Goal: Check status: Check status

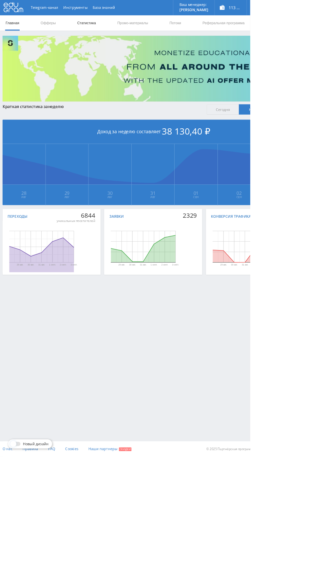
click at [114, 29] on link "Статистика" at bounding box center [111, 30] width 26 height 20
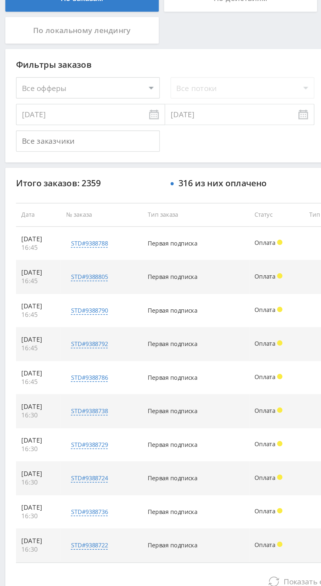
click at [76, 194] on select "Все офферы MyStylus MyStylus - Revshare Кампус AI Studybay Автор24 Studybay Bra…" at bounding box center [54, 197] width 88 height 13
select select "376"
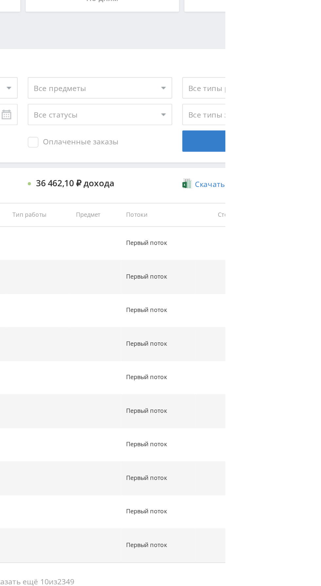
click at [236, 231] on span "Оплаченные заказы" at bounding box center [227, 230] width 56 height 7
click at [0, 0] on input "Оплаченные заказы" at bounding box center [0, 0] width 0 height 0
select select "2"
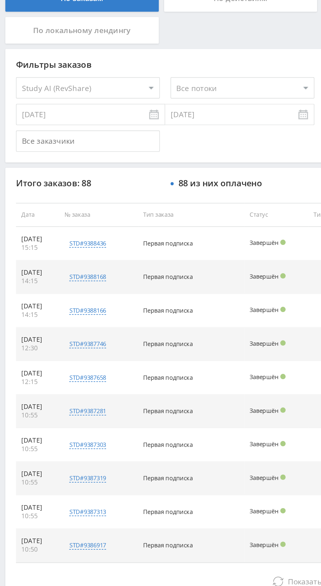
click at [65, 213] on input "[DATE]" at bounding box center [56, 213] width 92 height 13
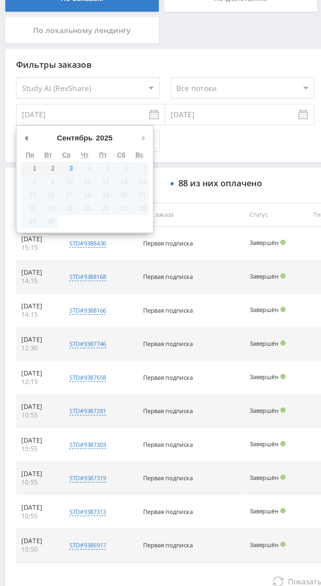
type input "[DATE]"
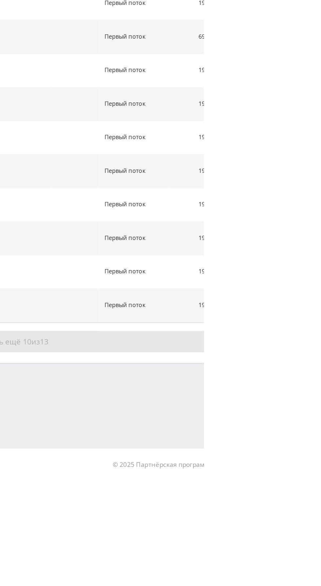
click at [287, 505] on button "Показать ещё 10 из 13" at bounding box center [196, 500] width 373 height 13
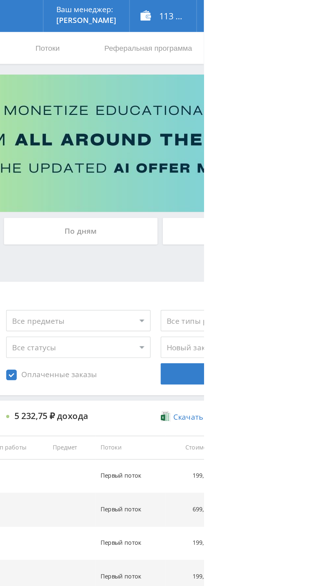
click at [321, 165] on div "По заказам По действиям По дням По офферам По локальному лендингу" at bounding box center [197, 153] width 390 height 39
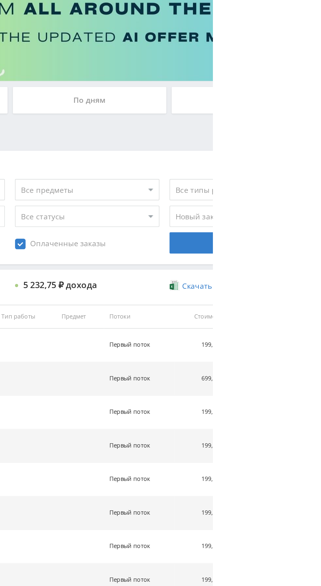
select select "0"
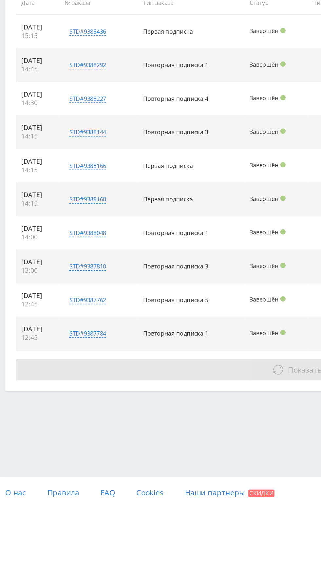
click at [170, 498] on icon at bounding box center [171, 500] width 7 height 7
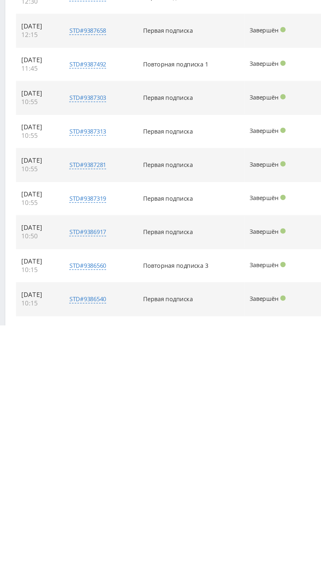
scroll to position [163, 0]
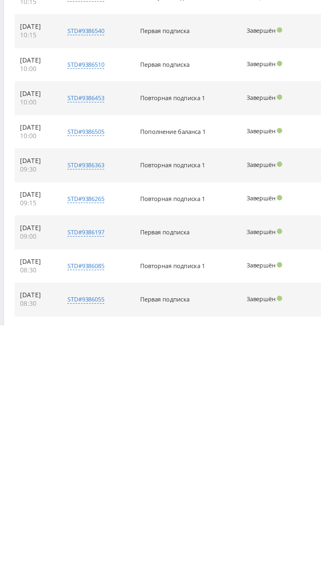
scroll to position [368, 0]
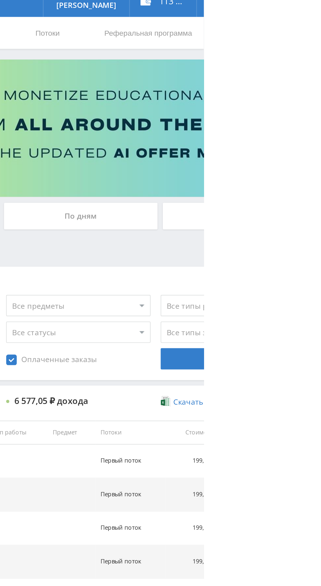
scroll to position [0, 0]
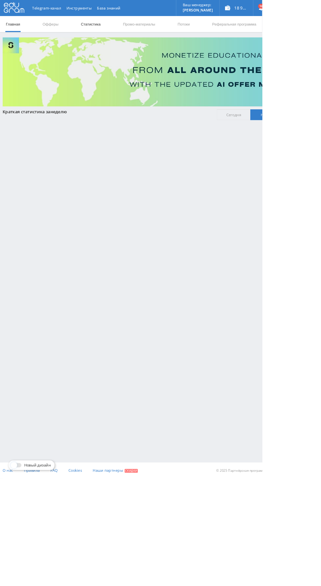
click at [110, 24] on link "Статистика" at bounding box center [111, 30] width 26 height 20
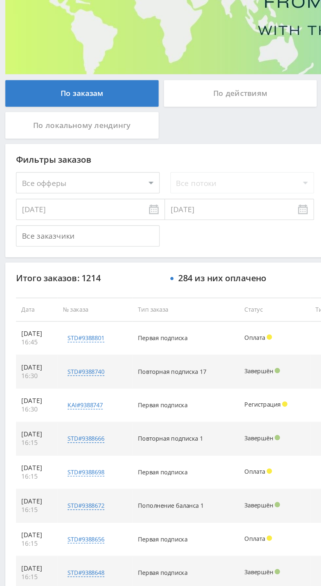
click at [85, 198] on select "Все офферы MyStylus MyStylus - Revshare Кампус AI Studybay Автор24 Studybay Bra…" at bounding box center [54, 197] width 88 height 13
select select "376"
click at [71, 213] on input "[DATE]" at bounding box center [56, 213] width 92 height 13
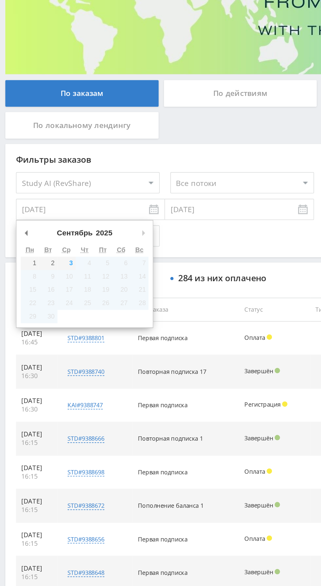
type input "[DATE]"
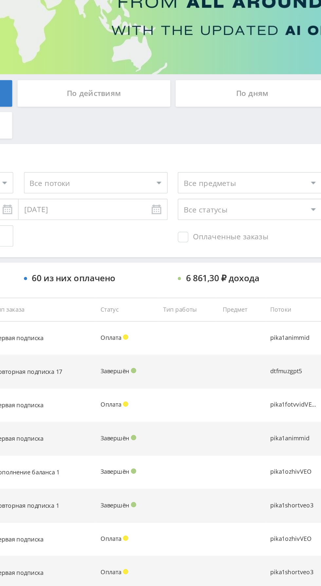
click at [227, 231] on span "Оплаченные заказы" at bounding box center [227, 230] width 56 height 7
click at [0, 0] on input "Оплаченные заказы" at bounding box center [0, 0] width 0 height 0
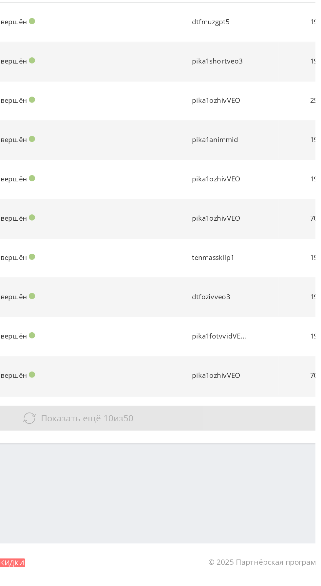
click at [247, 500] on button "Показать ещё 10 из 50" at bounding box center [196, 500] width 373 height 13
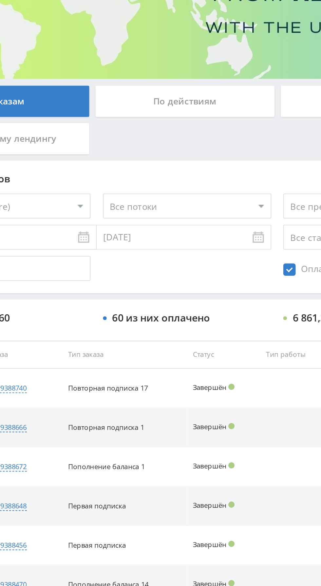
click at [168, 195] on select "Все потоки pikaref1 pika1eng dtfuch1mid dtfuch1perp dtfuch1prez dtfuch1claude d…" at bounding box center [149, 197] width 88 height 13
click at [105, 191] on select "Все потоки pikaref1 pika1eng dtfuch1mid dtfuch1perp dtfuch1prez dtfuch1claude d…" at bounding box center [149, 197] width 88 height 13
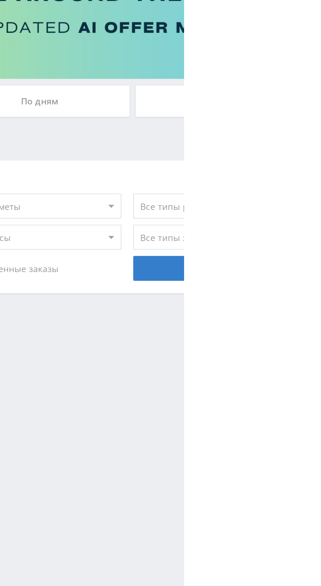
click at [274, 198] on select "Все предметы" at bounding box center [243, 197] width 88 height 13
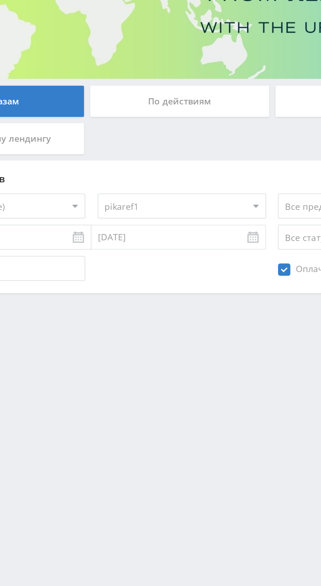
click at [169, 199] on select "Все потоки pikaref1 pika1eng dtfuch1mid dtfuch1perp dtfuch1prez dtfuch1claude d…" at bounding box center [149, 197] width 88 height 13
click at [105, 191] on select "Все потоки pikaref1 pika1eng dtfuch1mid dtfuch1perp dtfuch1prez dtfuch1claude d…" at bounding box center [149, 197] width 88 height 13
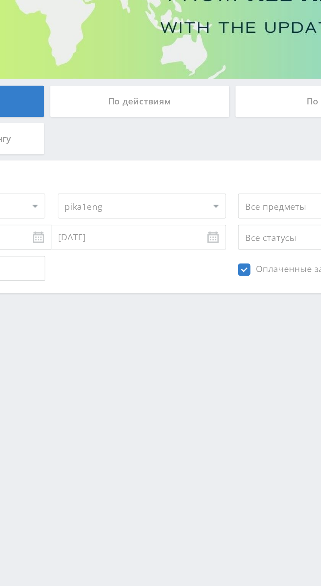
click at [167, 195] on select "Все потоки pikaref1 pika1eng dtfuch1mid dtfuch1perp dtfuch1prez dtfuch1claude d…" at bounding box center [149, 197] width 88 height 13
click at [105, 191] on select "Все потоки pikaref1 pika1eng dtfuch1mid dtfuch1perp dtfuch1prez dtfuch1claude d…" at bounding box center [149, 197] width 88 height 13
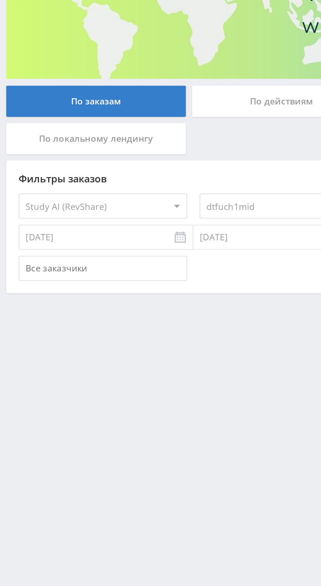
click at [143, 200] on select "Все потоки pikaref1 pika1eng dtfuch1mid dtfuch1perp dtfuch1prez dtfuch1claude d…" at bounding box center [149, 197] width 88 height 13
click at [105, 191] on select "Все потоки pikaref1 pika1eng dtfuch1mid dtfuch1perp dtfuch1prez dtfuch1claude d…" at bounding box center [149, 197] width 88 height 13
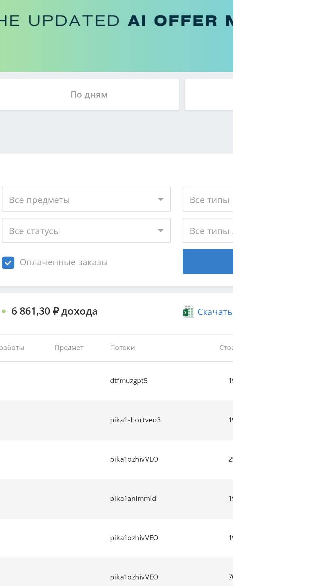
click at [263, 198] on select "Все предметы" at bounding box center [243, 197] width 88 height 13
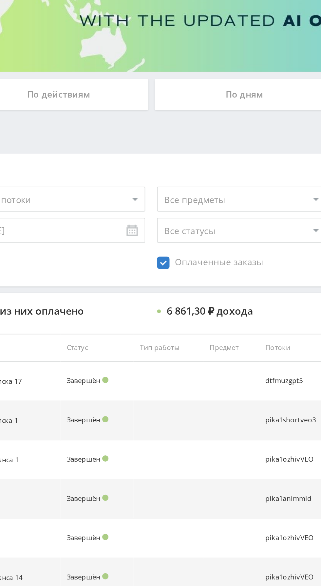
click at [174, 197] on select "Все потоки pikaref1 pika1eng dtfuch1mid dtfuch1perp dtfuch1prez dtfuch1claude d…" at bounding box center [149, 197] width 88 height 13
select select "6642681"
click at [105, 191] on select "Все потоки pikaref1 pika1eng dtfuch1mid dtfuch1perp dtfuch1prez dtfuch1claude d…" at bounding box center [149, 197] width 88 height 13
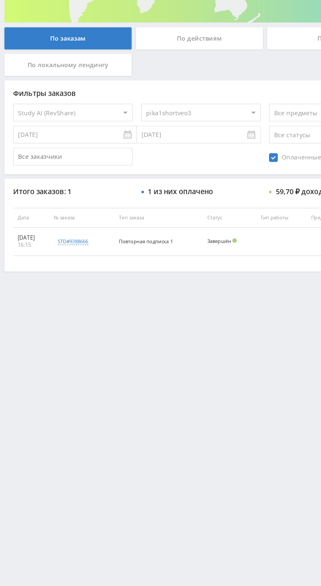
click at [84, 214] on input "[DATE]" at bounding box center [56, 213] width 92 height 13
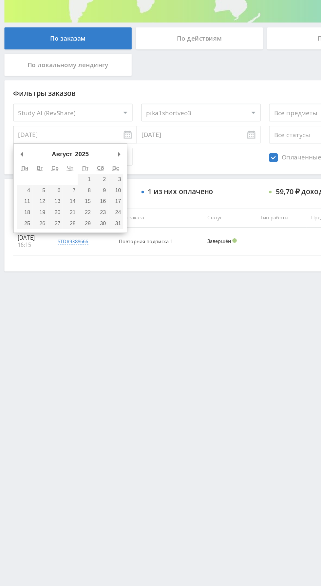
type input "[DATE]"
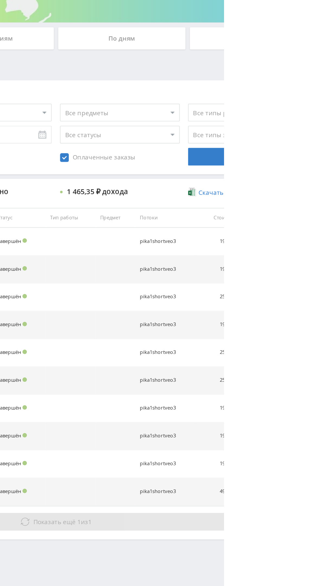
click at [255, 501] on button "Показать ещё 1 из 1" at bounding box center [196, 500] width 373 height 13
